Goal: Answer question/provide support

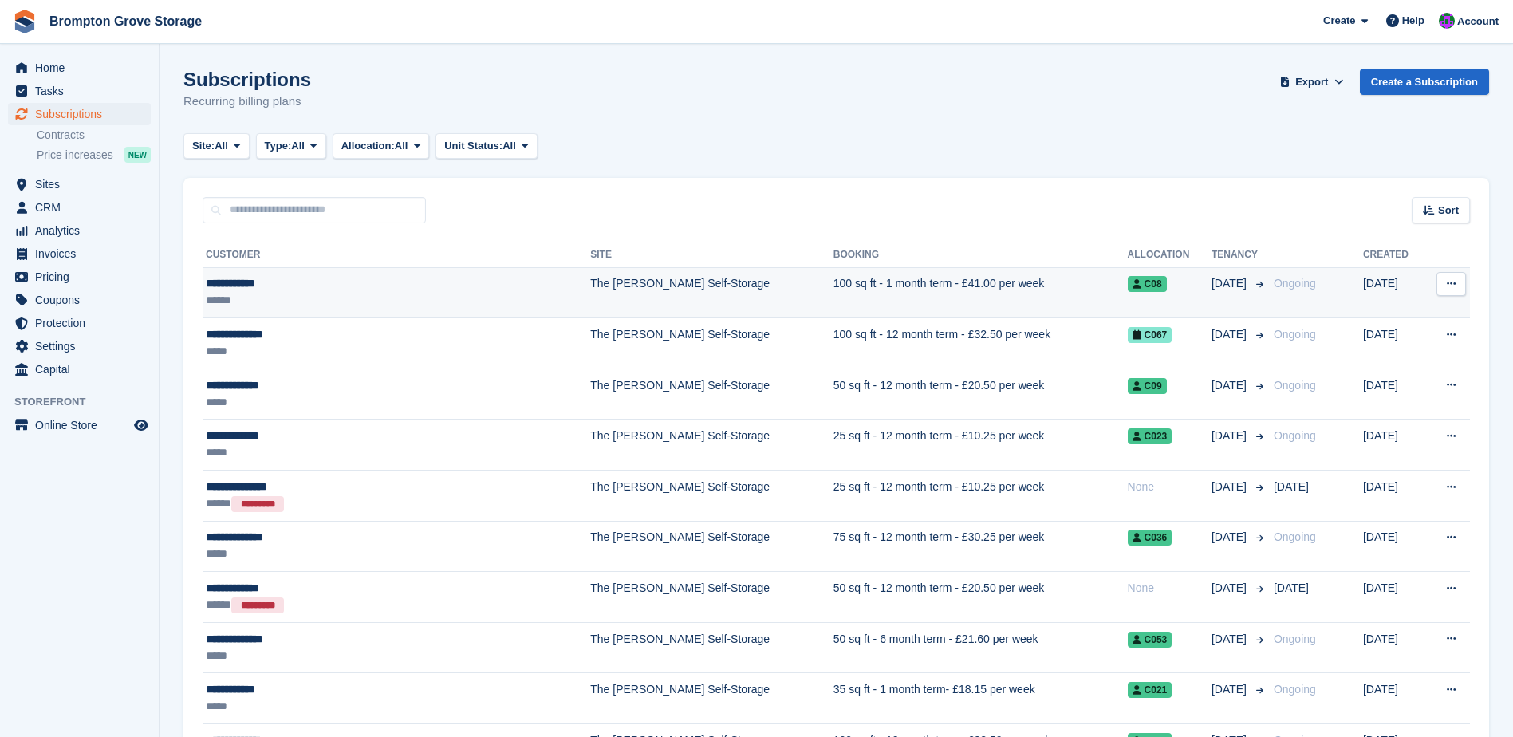
click at [228, 282] on div "**********" at bounding box center [347, 283] width 283 height 17
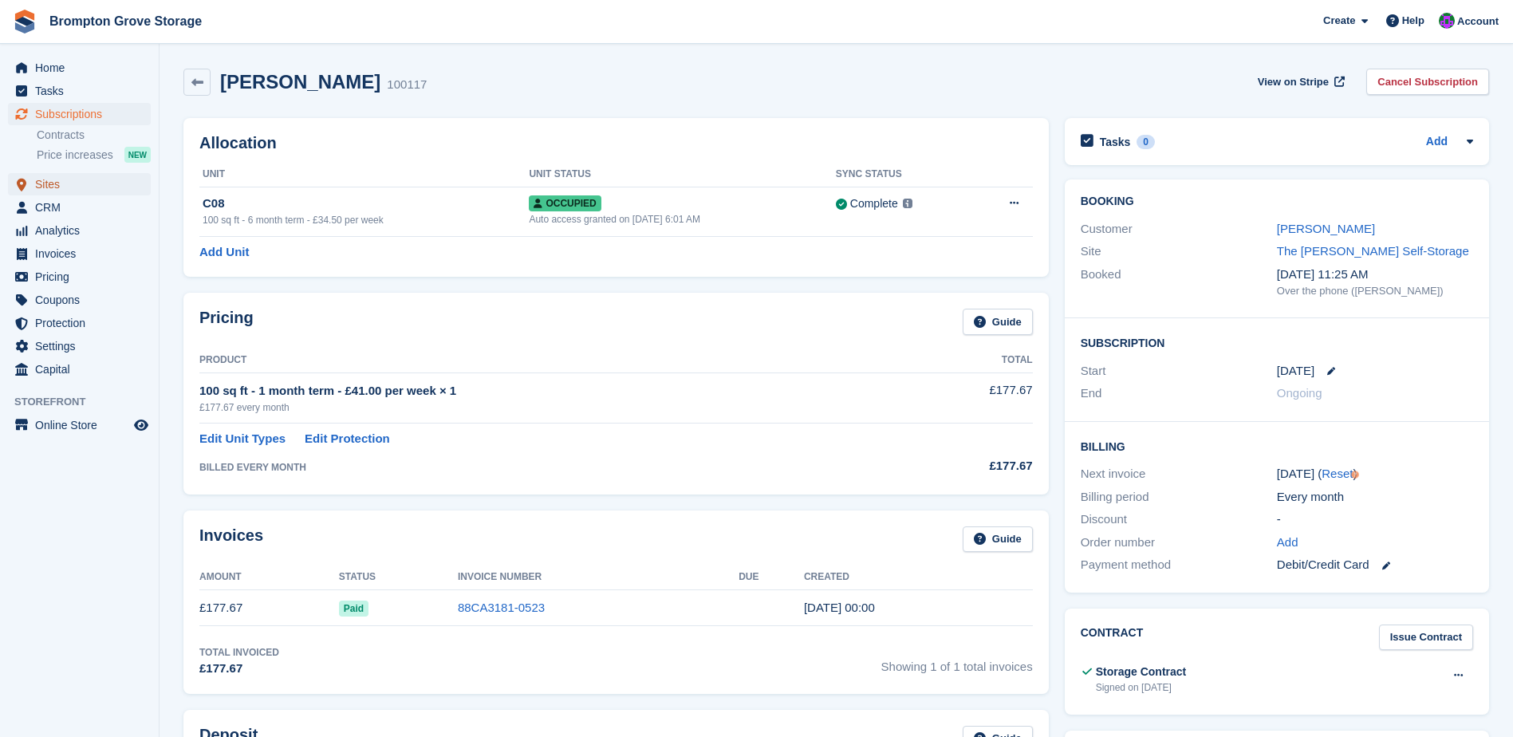
click at [53, 185] on span "Sites" at bounding box center [83, 184] width 96 height 22
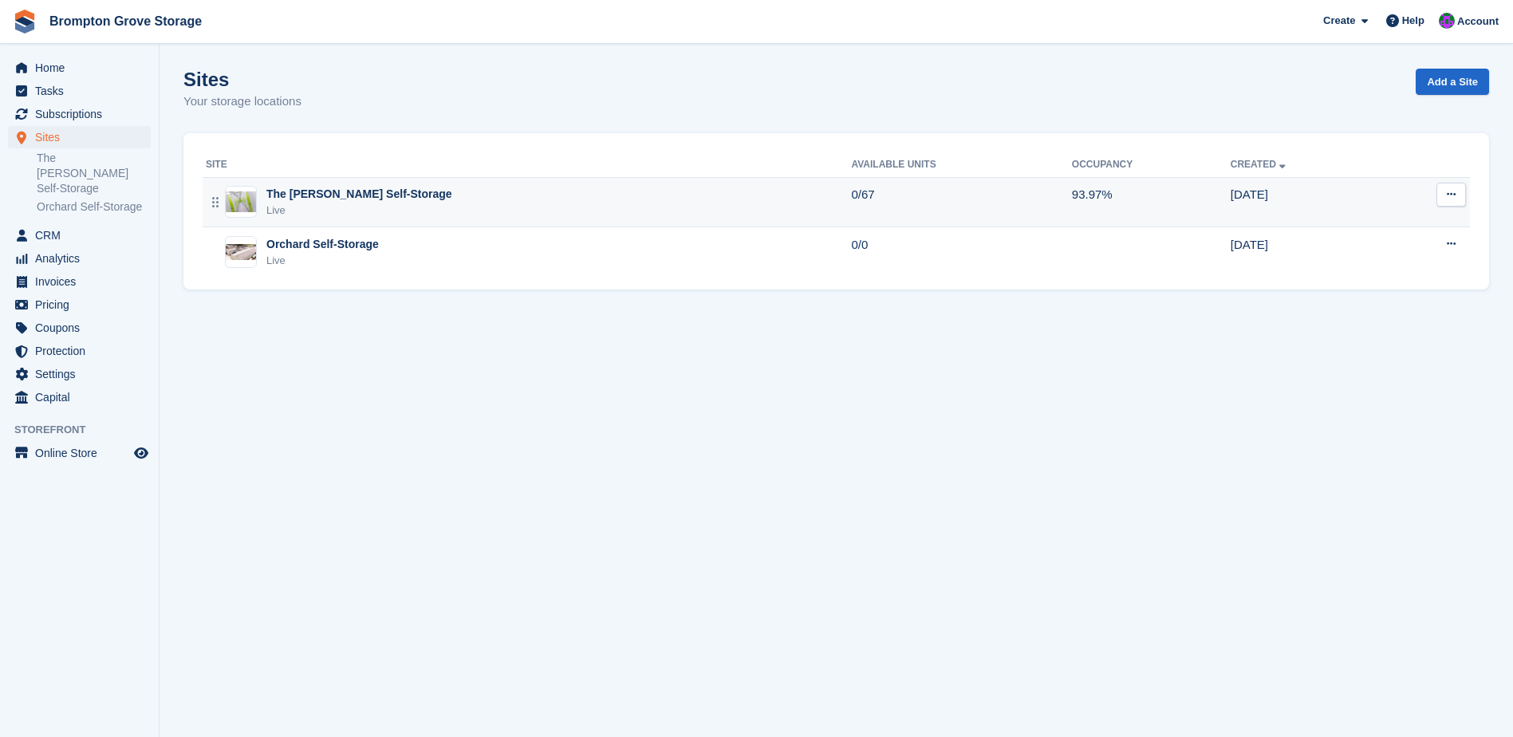
click at [310, 200] on div "The [PERSON_NAME] Self-Storage" at bounding box center [359, 194] width 186 height 17
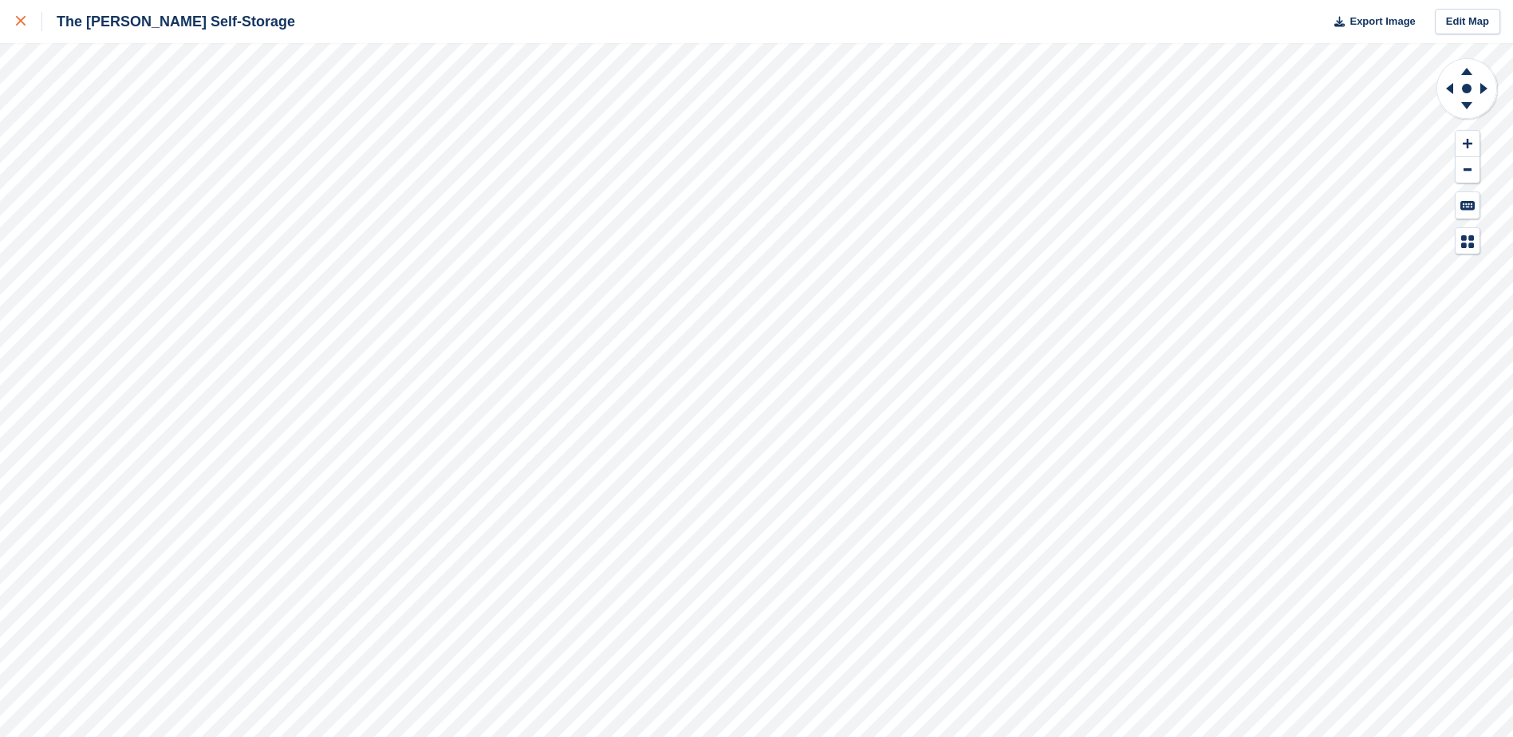
click at [25, 21] on icon at bounding box center [21, 21] width 10 height 10
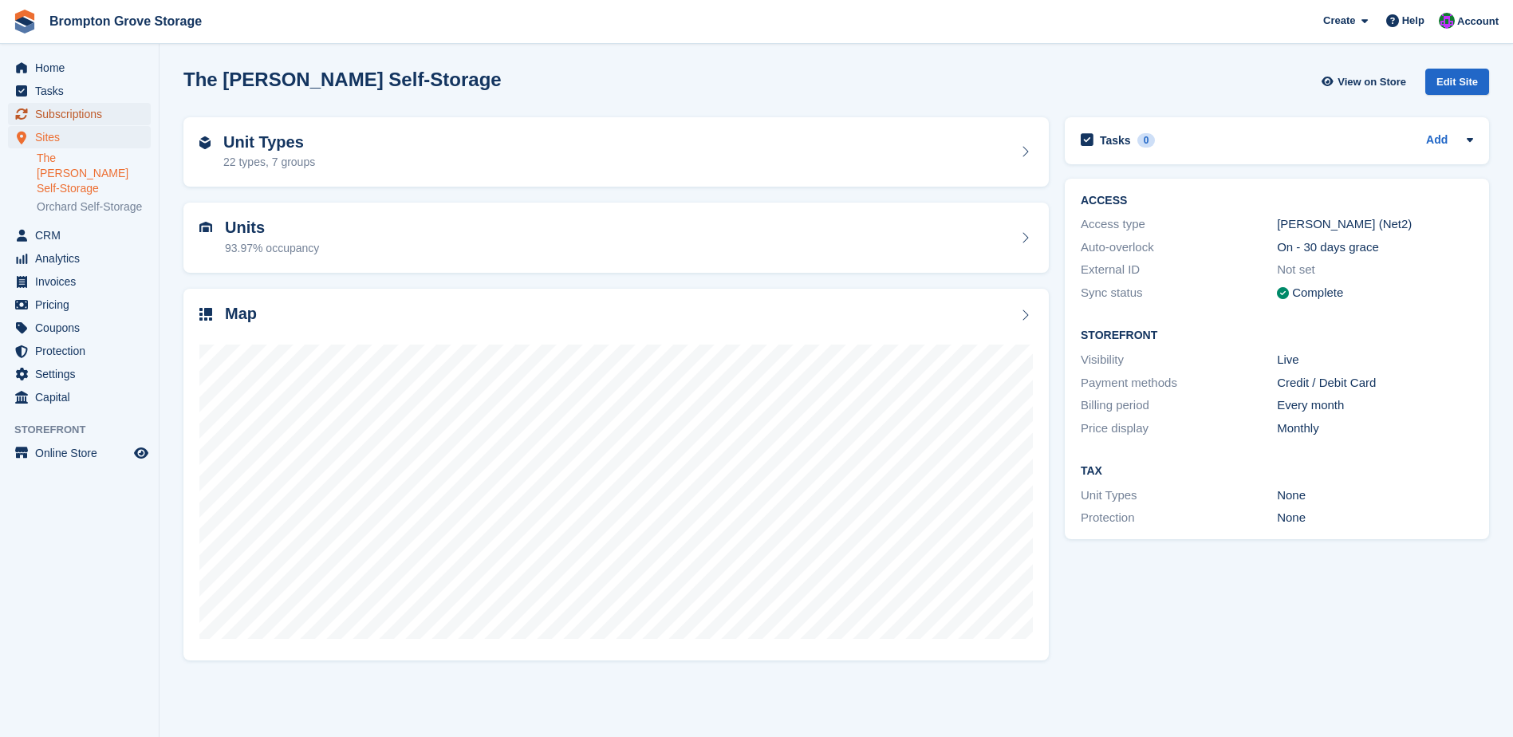
click at [88, 116] on span "Subscriptions" at bounding box center [83, 114] width 96 height 22
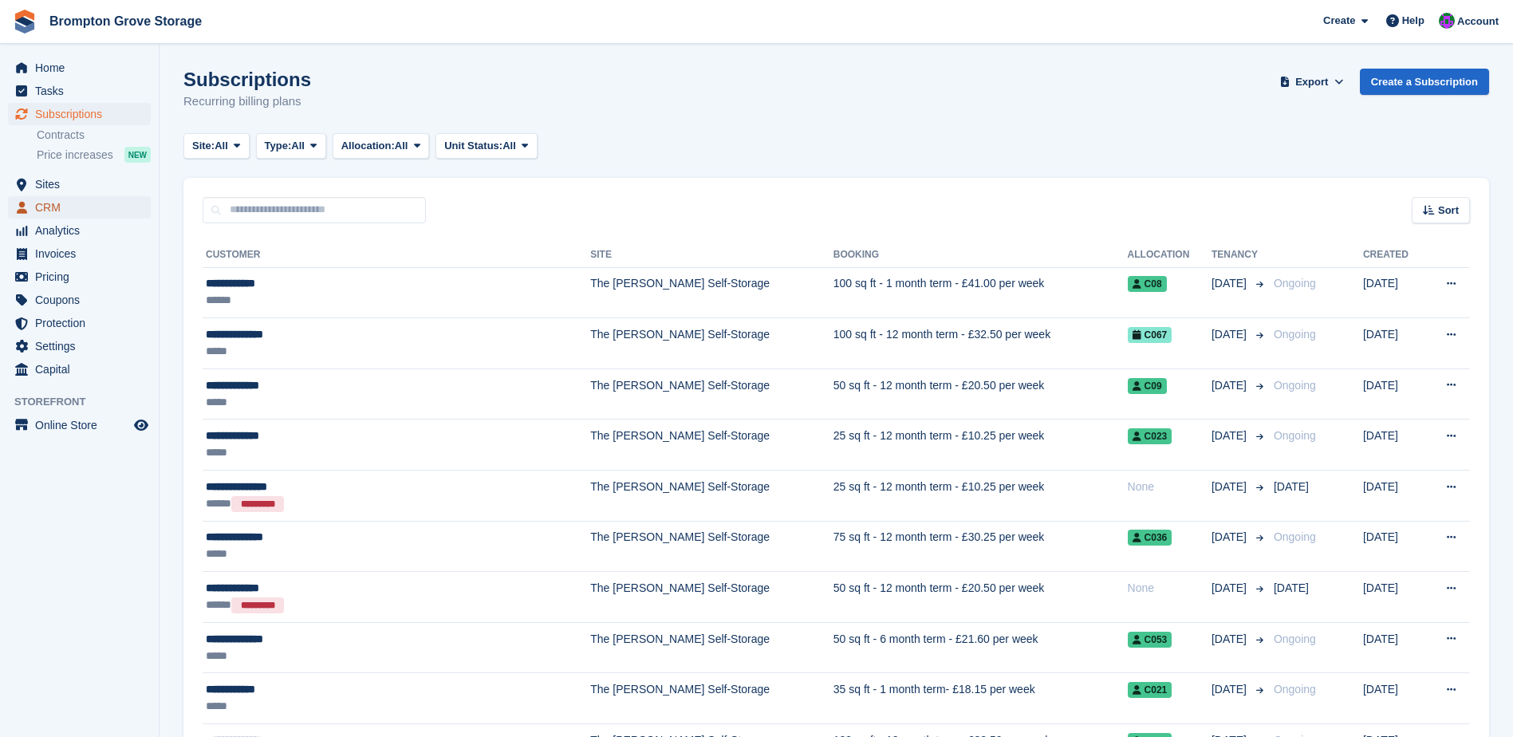
click at [67, 213] on span "CRM" at bounding box center [83, 207] width 96 height 22
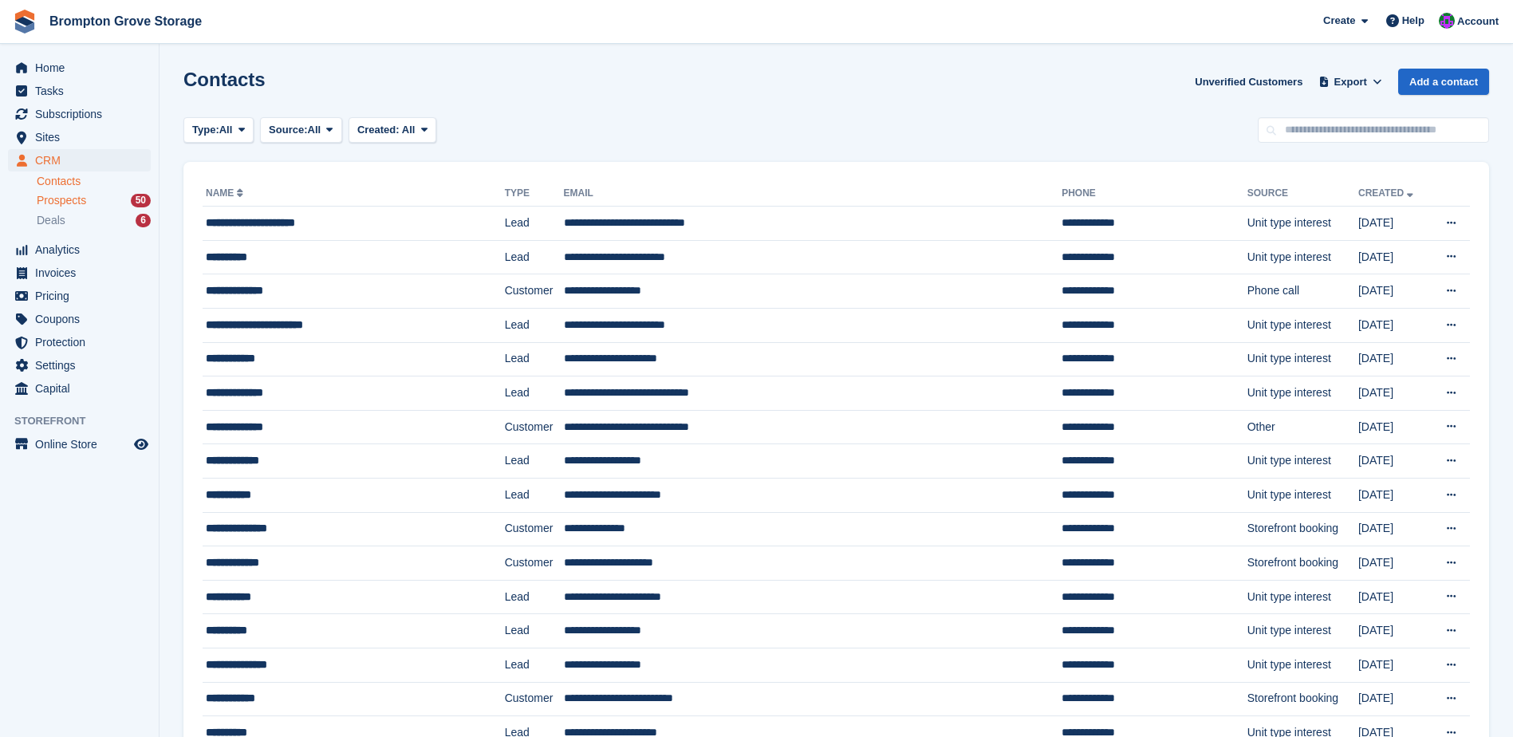
click at [77, 205] on span "Prospects" at bounding box center [61, 200] width 49 height 15
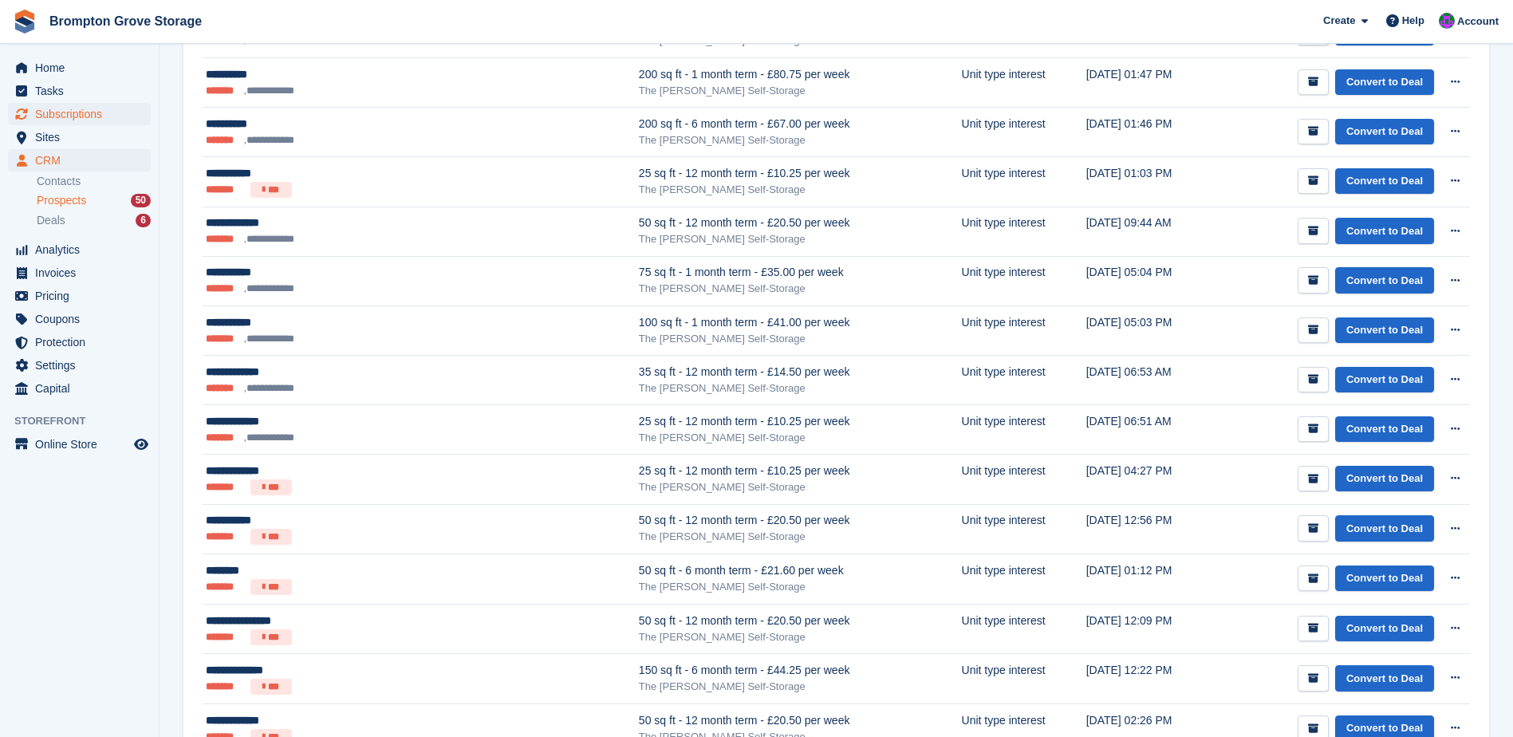
scroll to position [1388, 0]
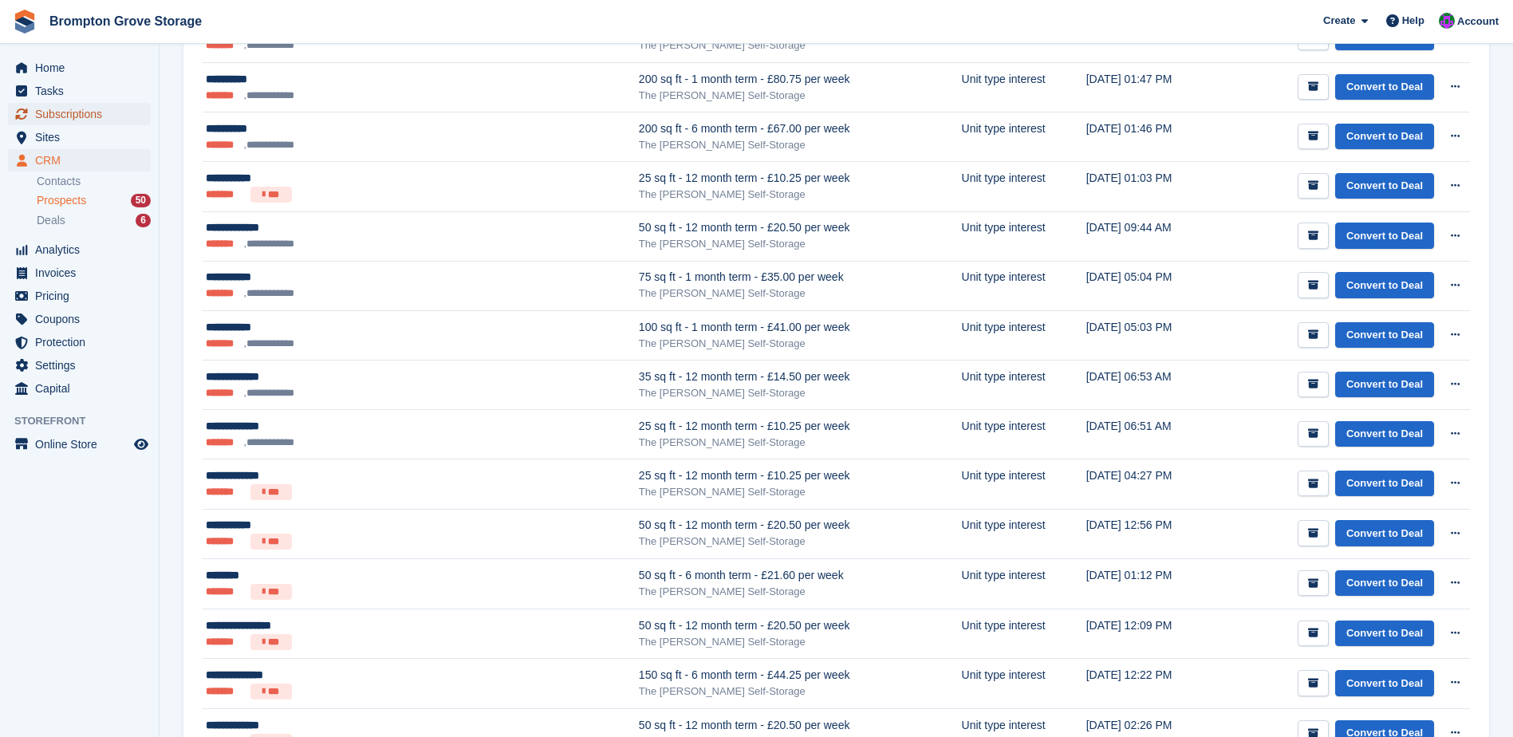
click at [91, 115] on span "Subscriptions" at bounding box center [83, 114] width 96 height 22
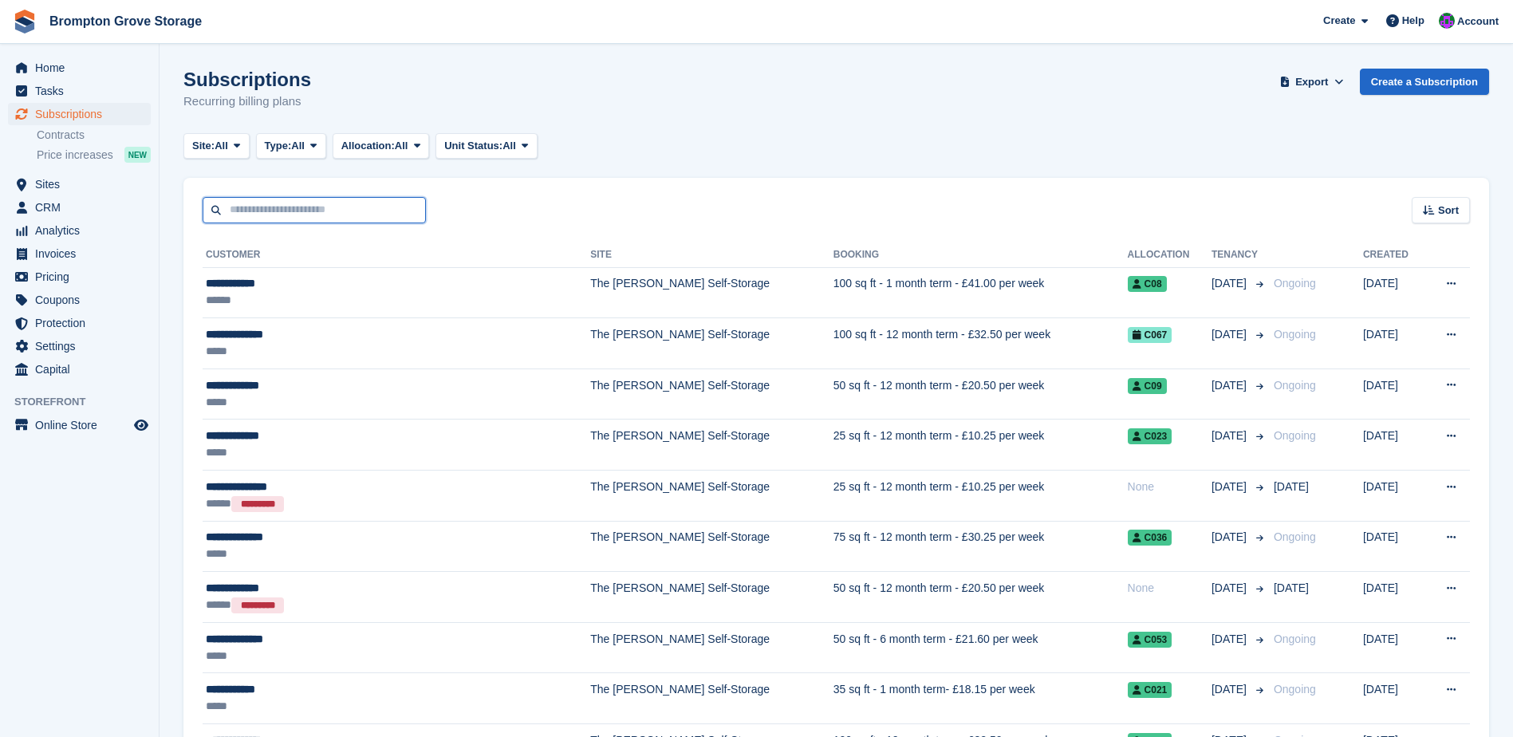
click at [267, 213] on input "text" at bounding box center [314, 210] width 223 height 26
type input "*********"
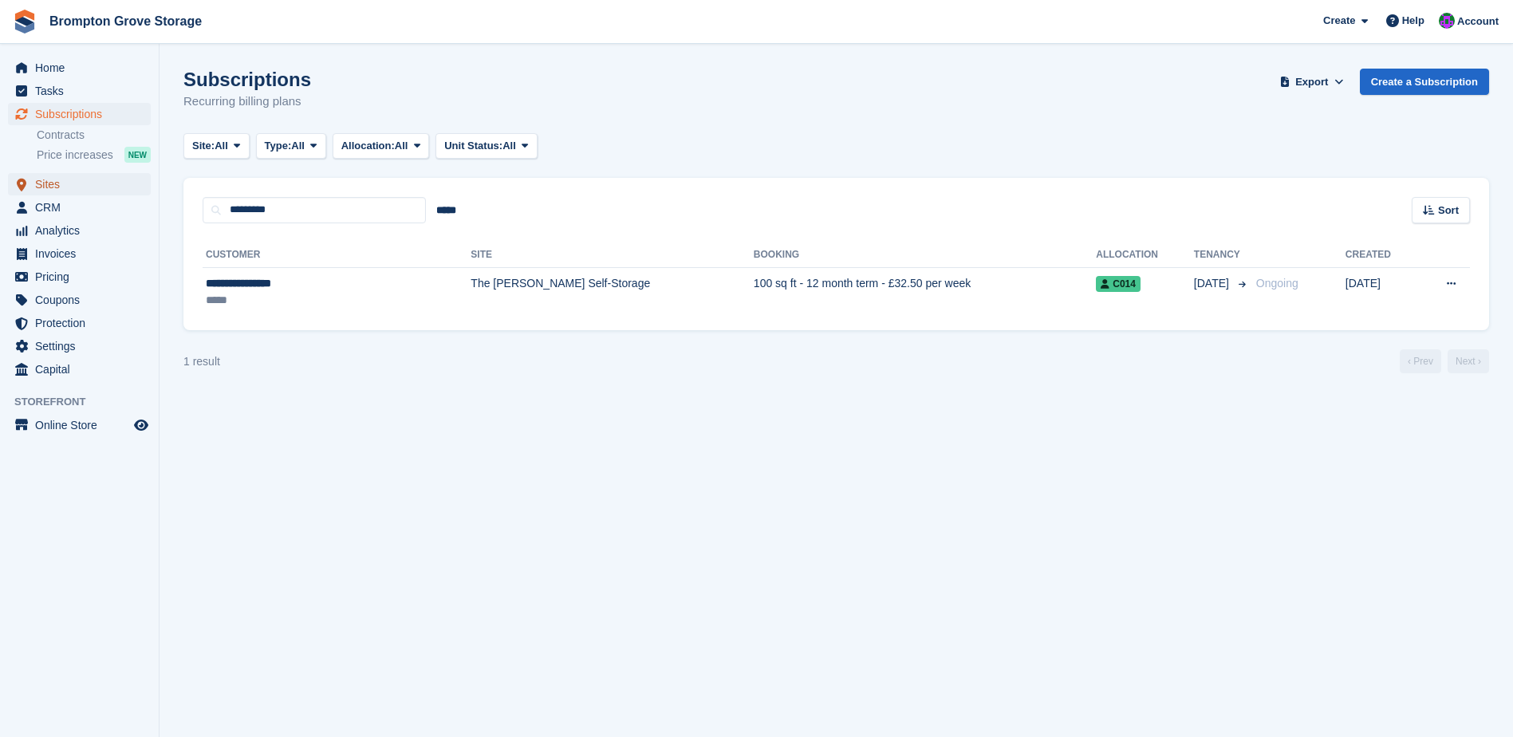
click at [62, 180] on span "Sites" at bounding box center [83, 184] width 96 height 22
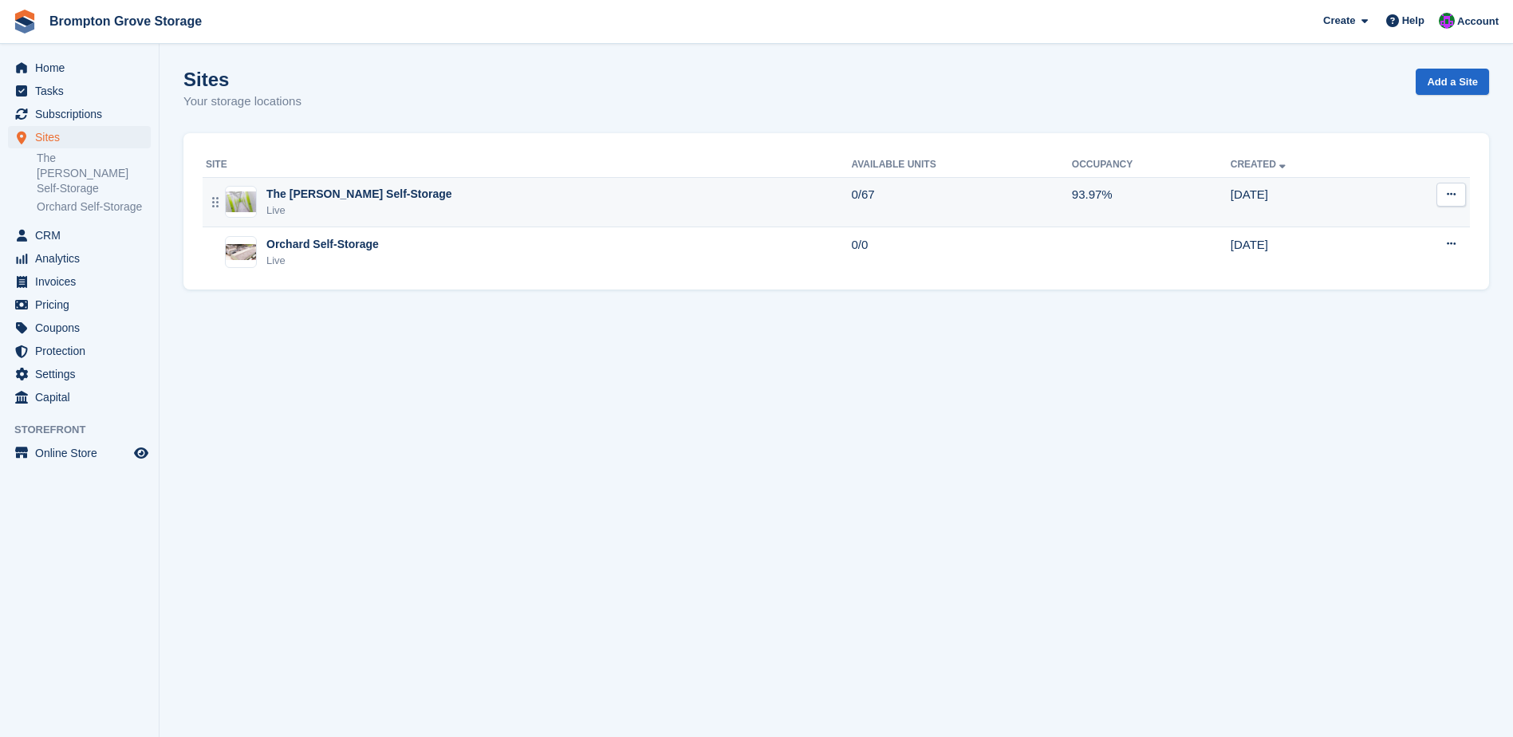
click at [318, 190] on div "The [PERSON_NAME] Self-Storage" at bounding box center [359, 194] width 186 height 17
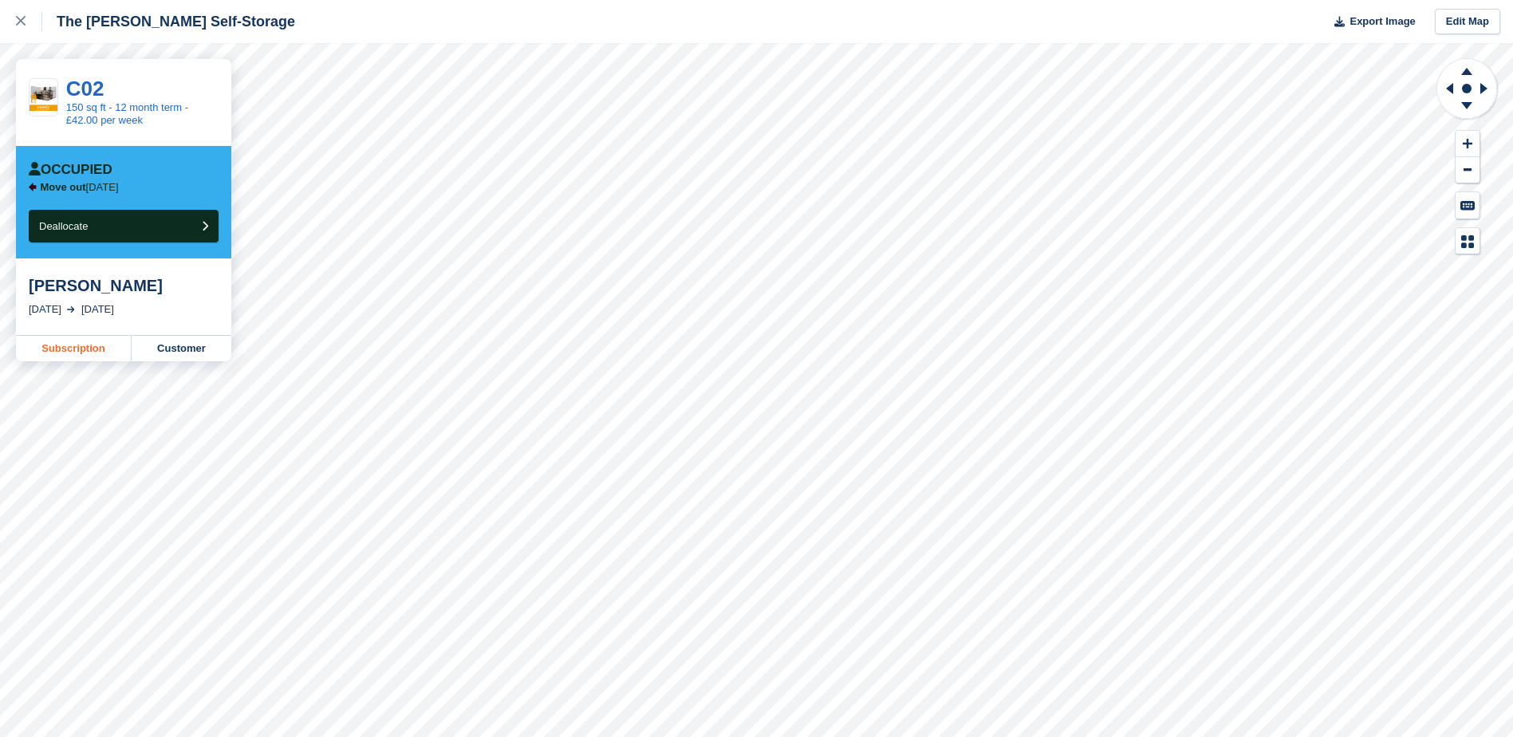
click at [83, 349] on link "Subscription" at bounding box center [74, 349] width 116 height 26
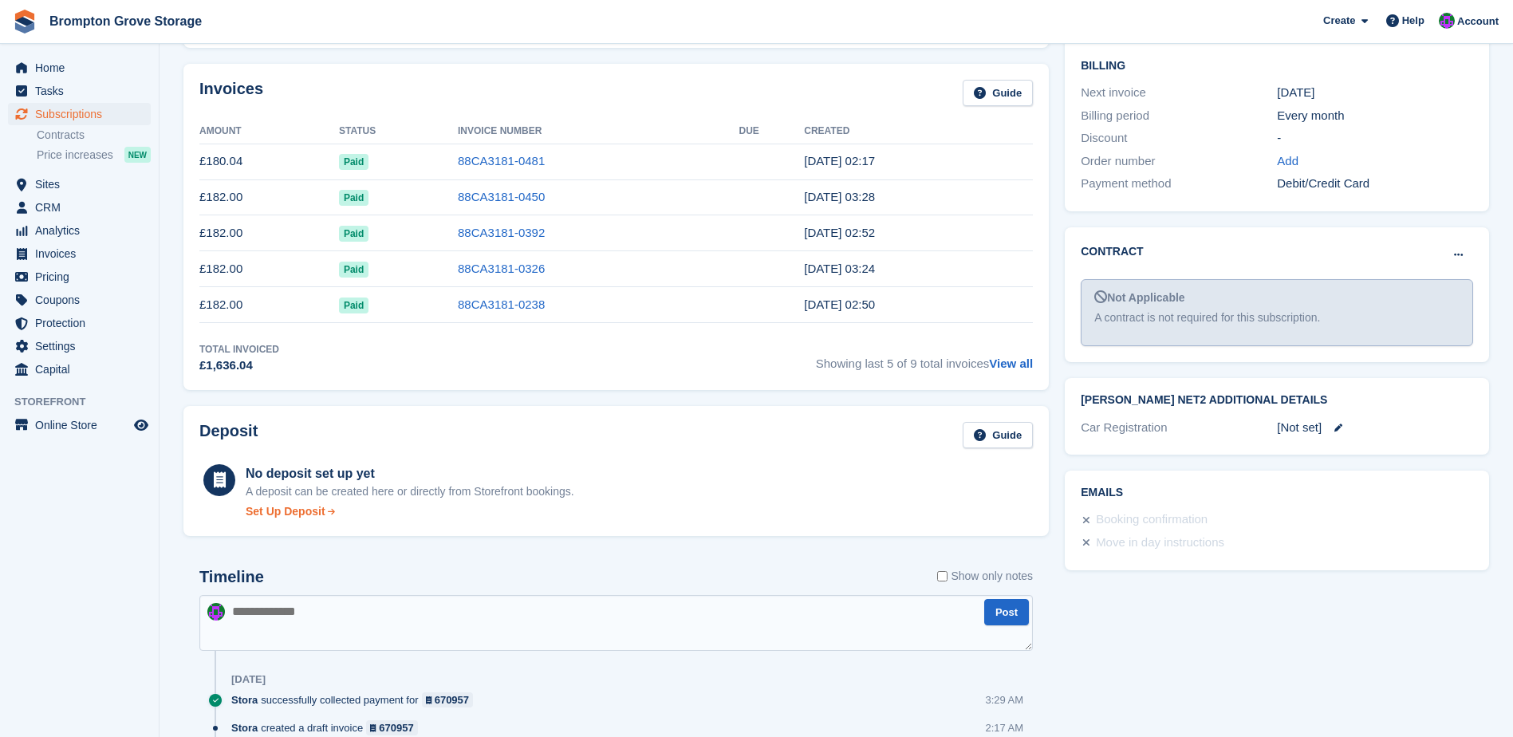
scroll to position [400, 0]
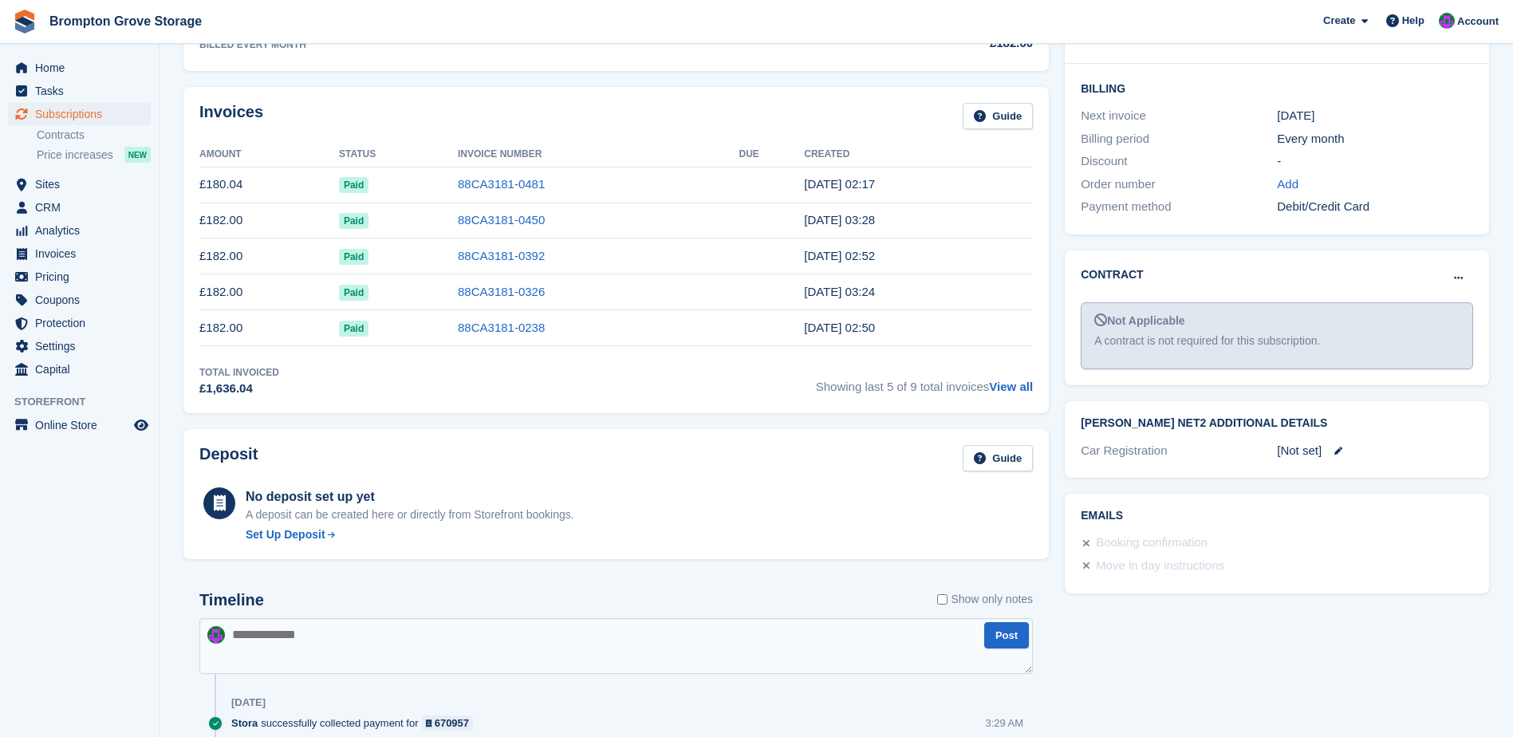
click at [373, 641] on textarea at bounding box center [616, 646] width 834 height 56
type textarea "**********"
click at [996, 647] on button "Post" at bounding box center [1006, 635] width 45 height 26
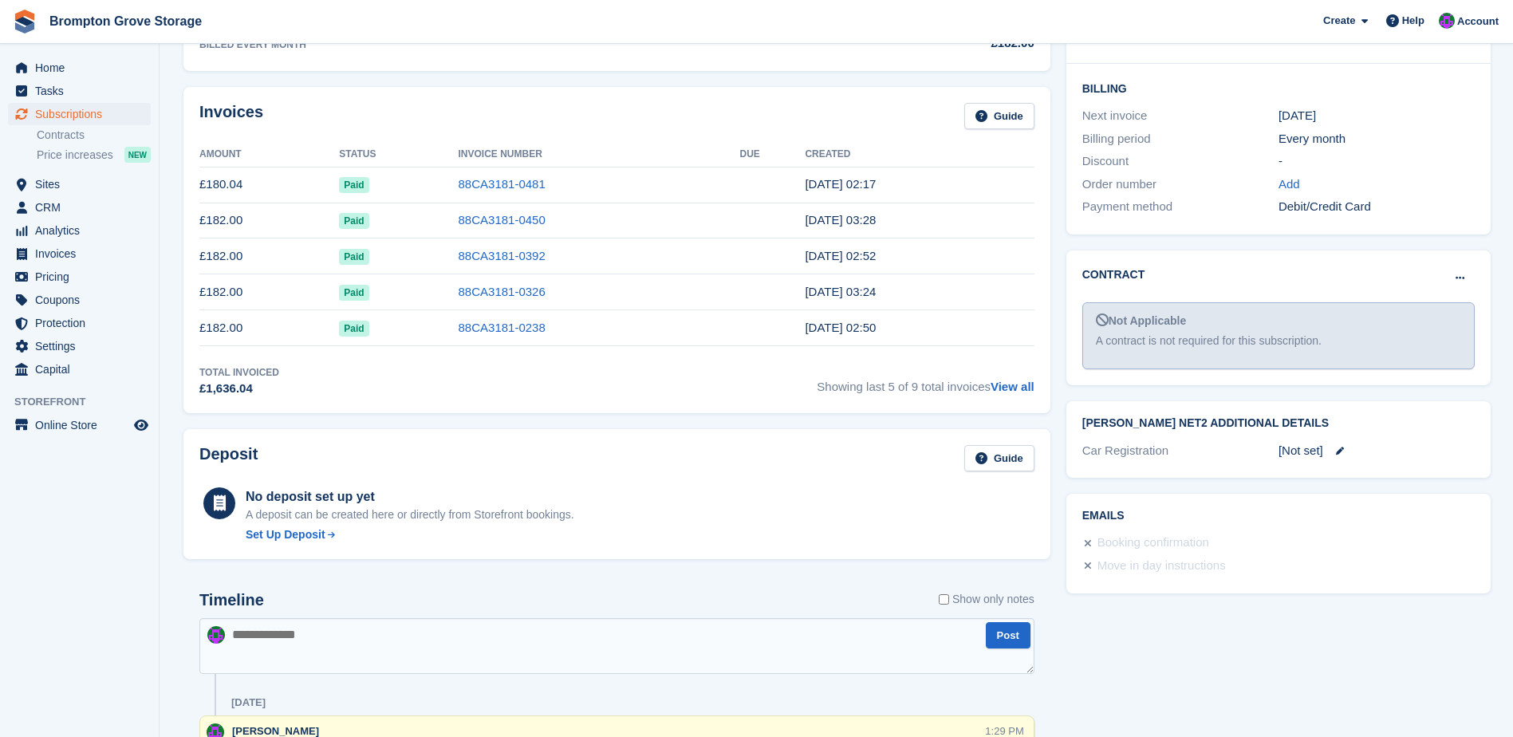
click at [1000, 641] on button "Post" at bounding box center [1008, 635] width 45 height 26
click at [996, 638] on button "Post" at bounding box center [1008, 635] width 45 height 26
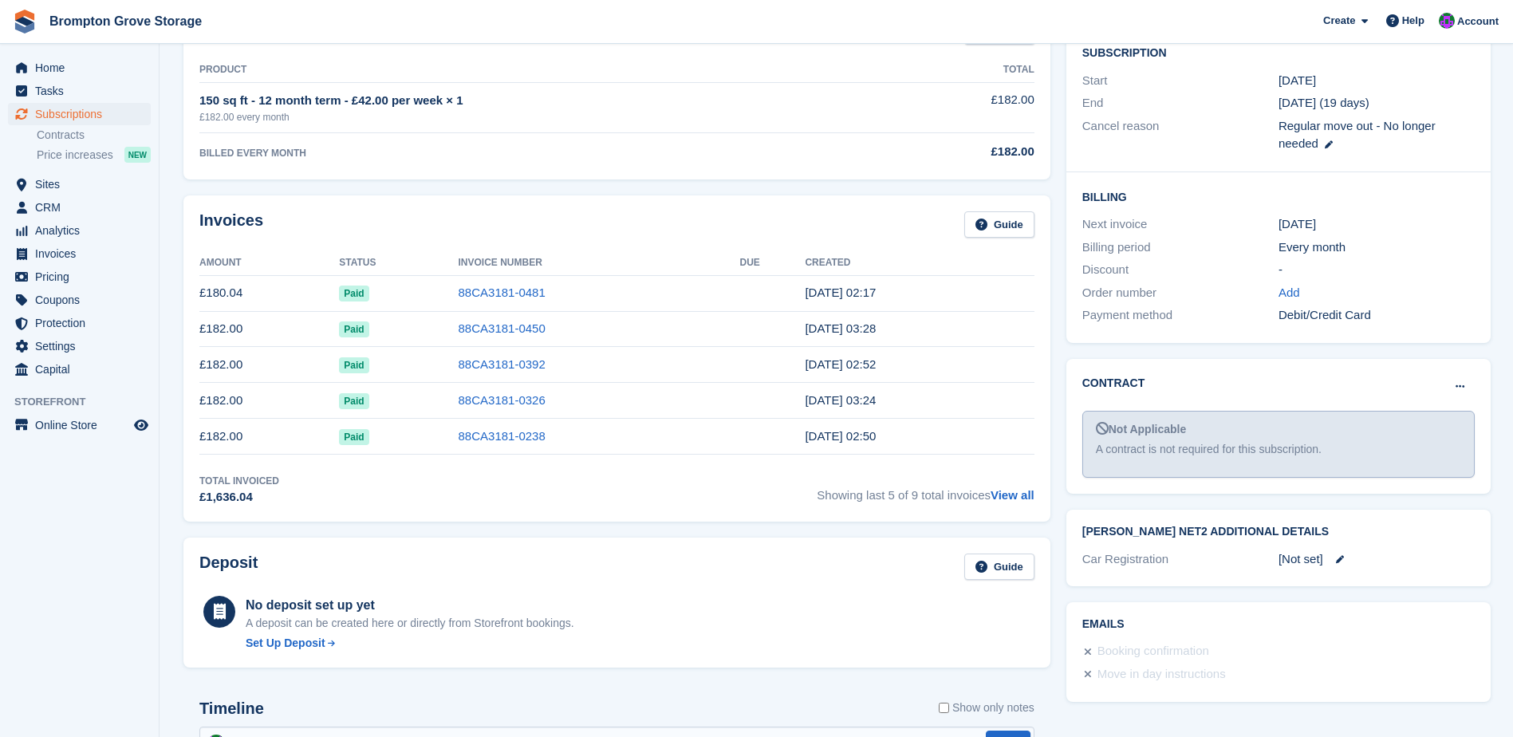
scroll to position [81, 0]
